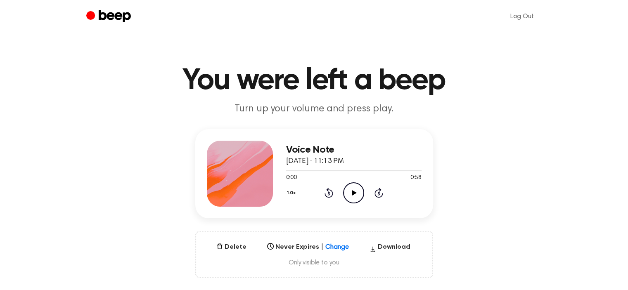
click at [351, 191] on icon "Play Audio" at bounding box center [353, 193] width 21 height 21
click at [394, 249] on button "Download" at bounding box center [389, 248] width 47 height 13
click at [393, 246] on button "Download" at bounding box center [389, 248] width 47 height 13
click at [390, 252] on button "Download" at bounding box center [389, 248] width 47 height 13
